Goal: Communication & Community: Share content

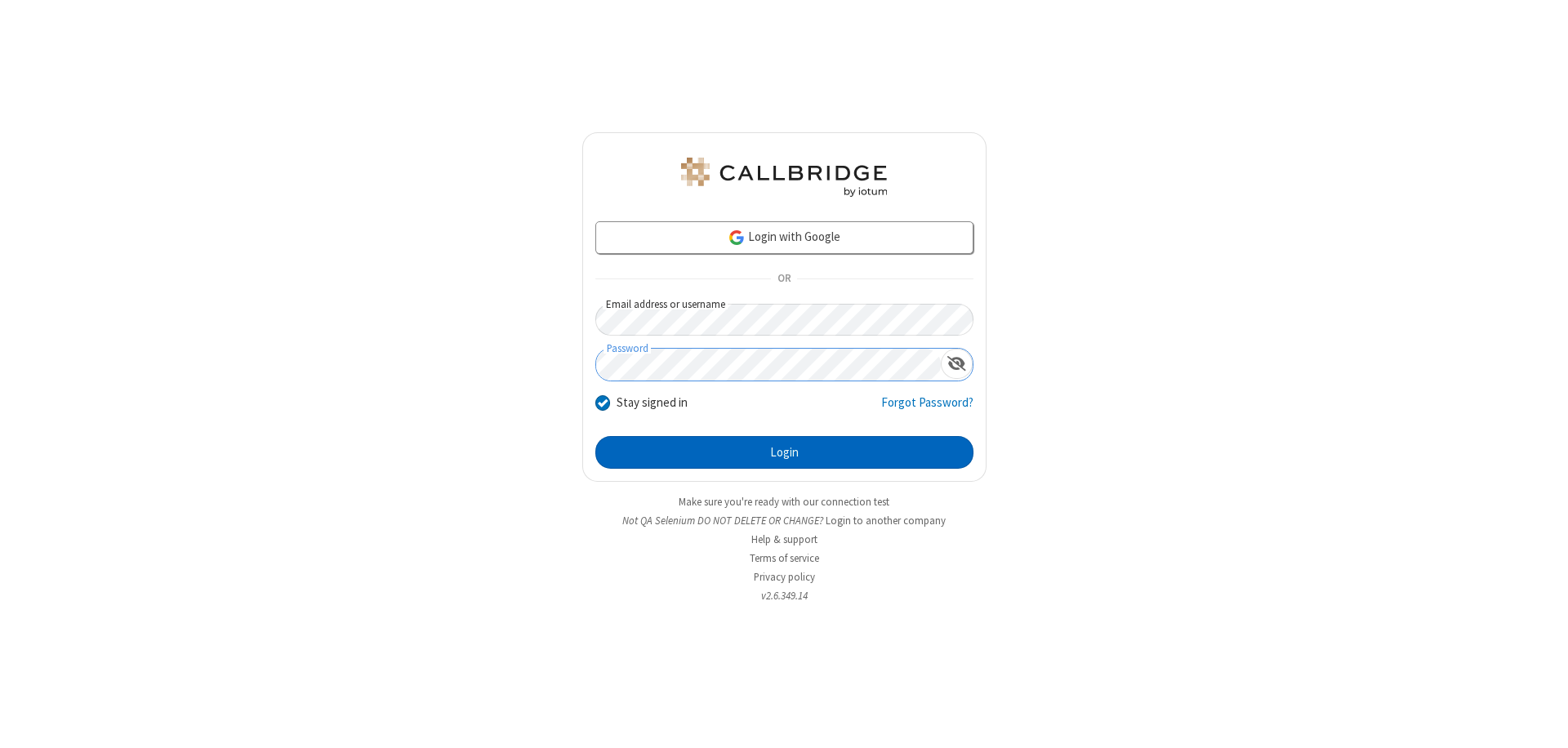
click at [784, 452] on button "Login" at bounding box center [784, 453] width 378 height 33
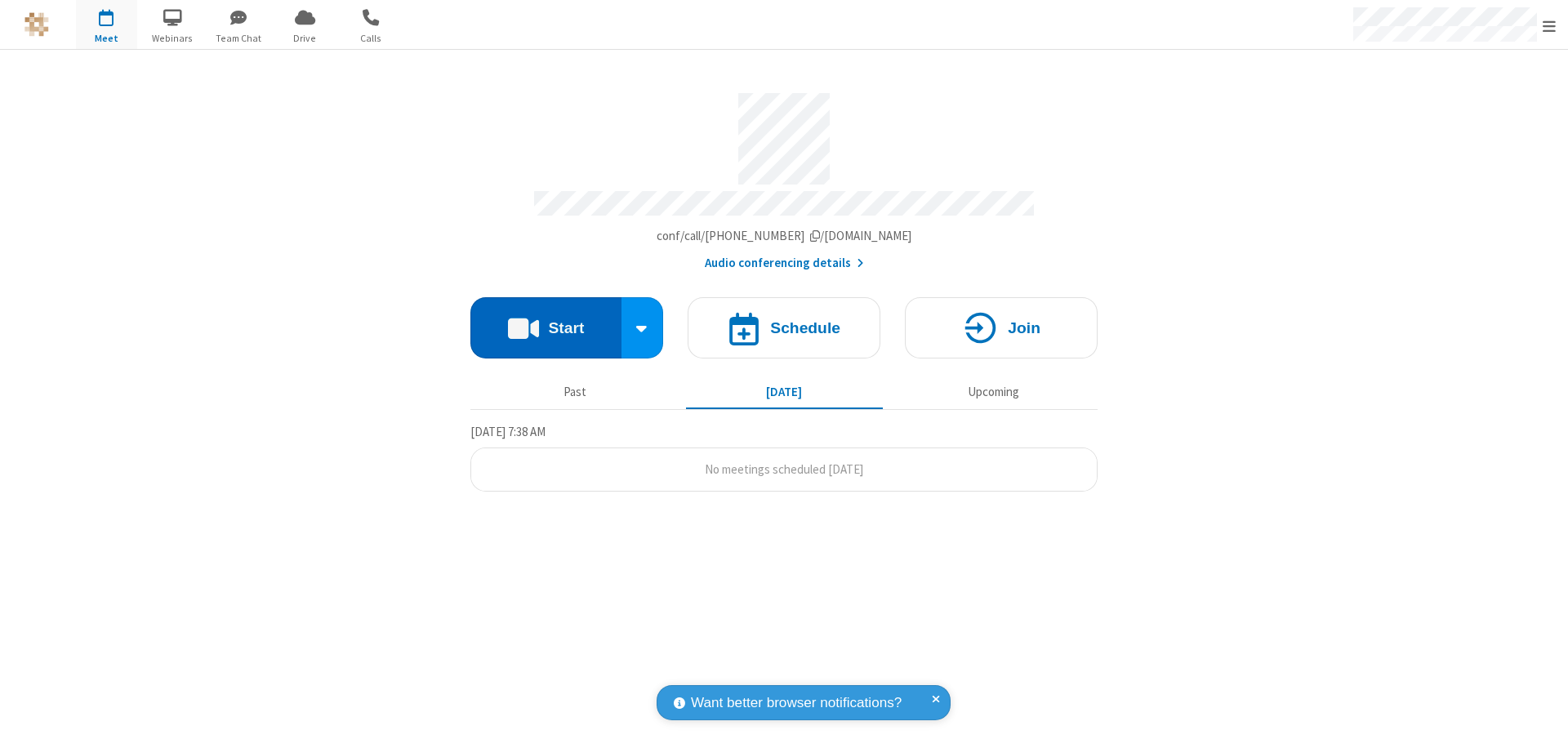
click at [546, 320] on button "Start" at bounding box center [546, 327] width 151 height 61
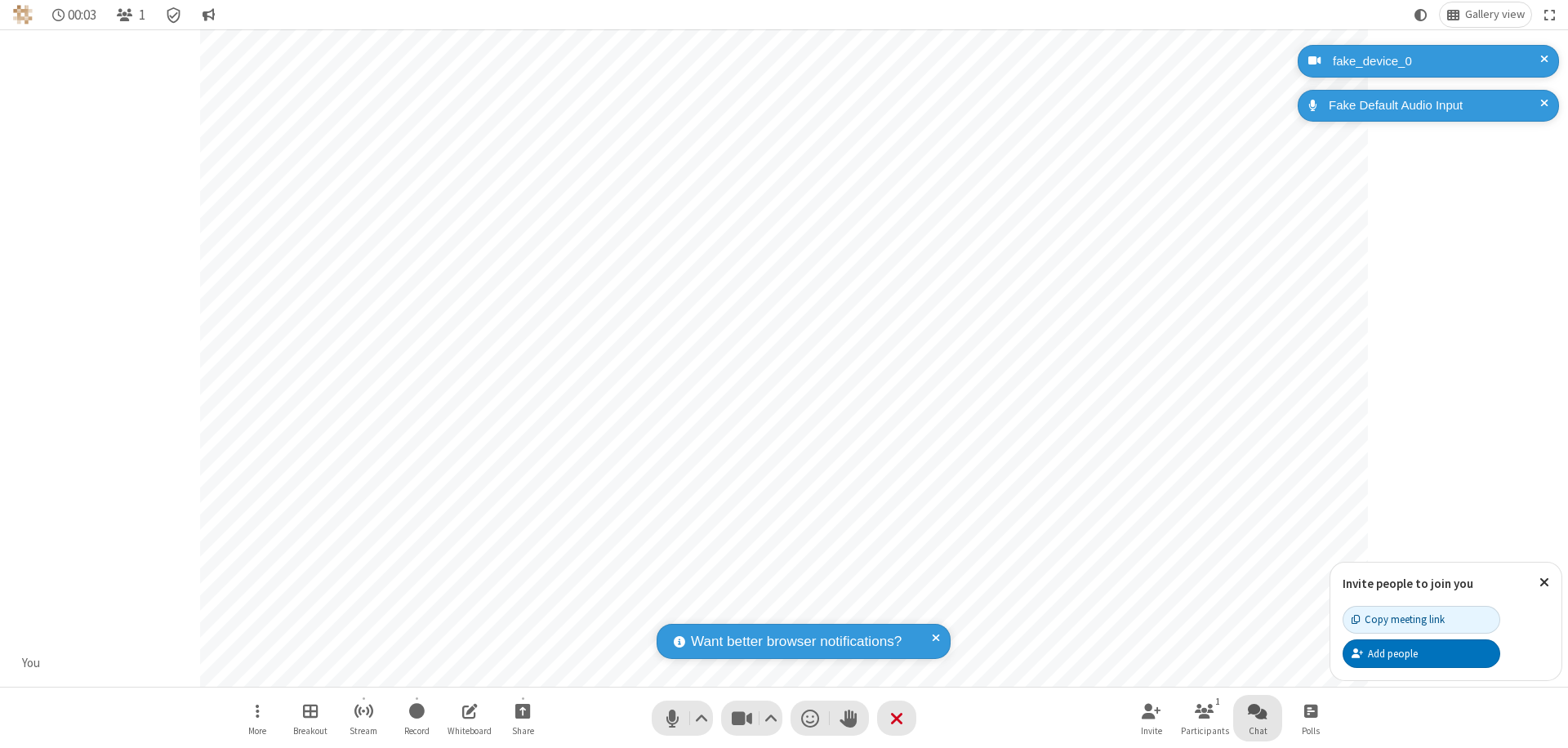
click at [1257, 710] on span "Open chat" at bounding box center [1257, 710] width 19 height 20
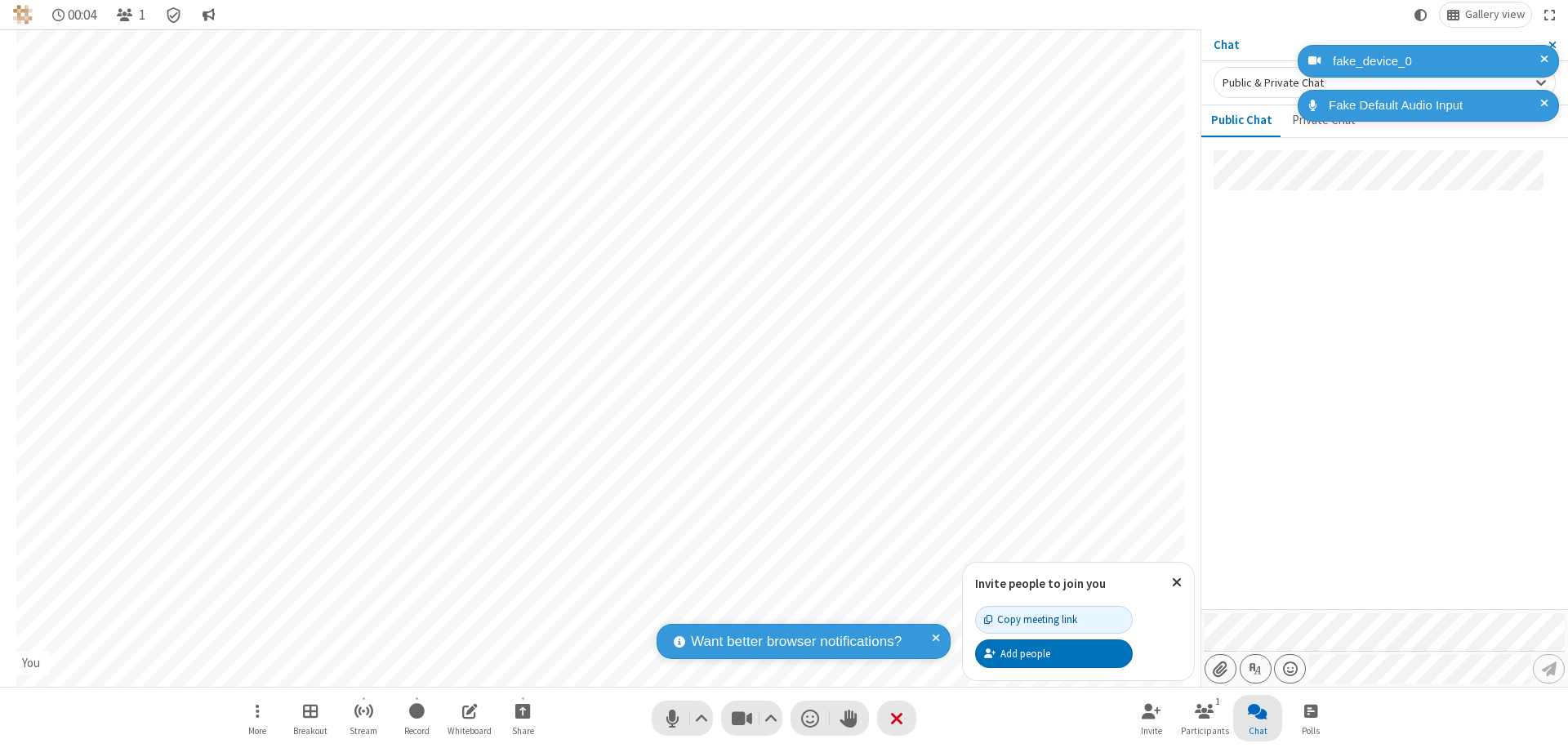
type input "C:\fakepath\doc_test.docx"
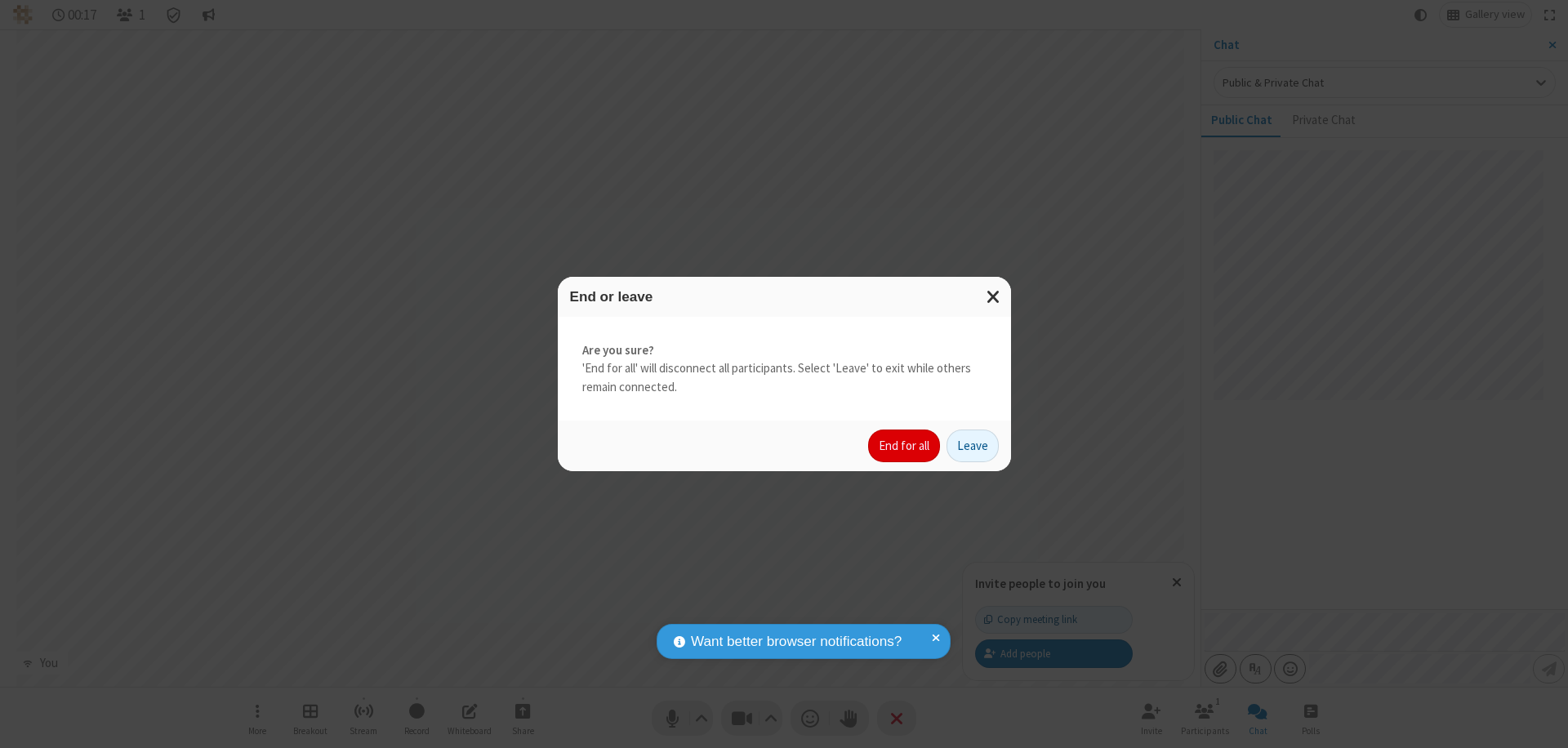
click at [905, 446] on button "End for all" at bounding box center [904, 446] width 72 height 33
